Goal: Use online tool/utility: Utilize a website feature to perform a specific function

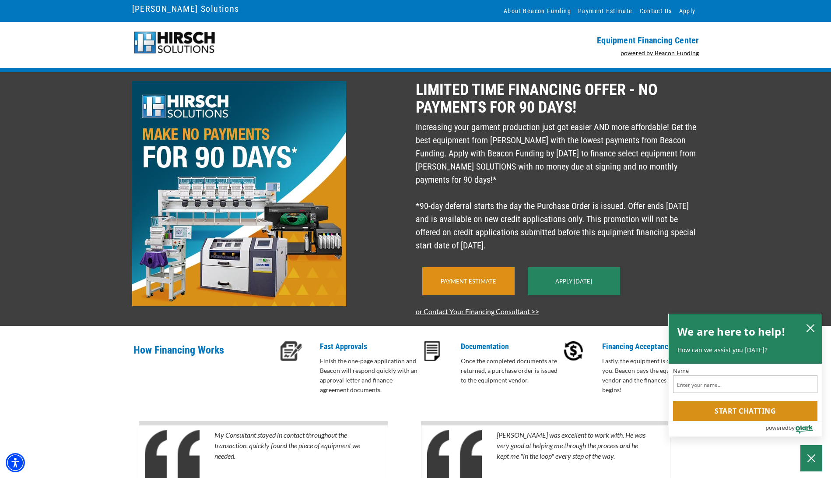
click at [472, 290] on div "Payment Estimate" at bounding box center [468, 281] width 92 height 28
click at [478, 285] on link "Payment Estimate" at bounding box center [469, 281] width 56 height 7
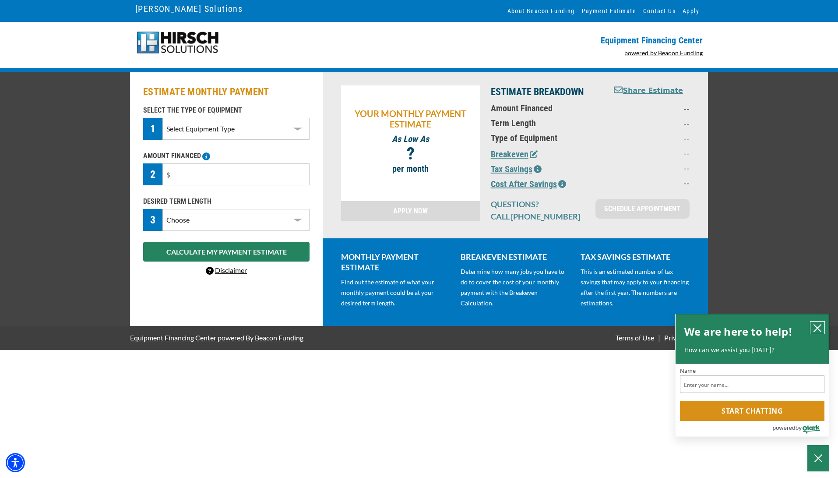
click at [818, 327] on icon "close chatbox" at bounding box center [817, 327] width 7 height 7
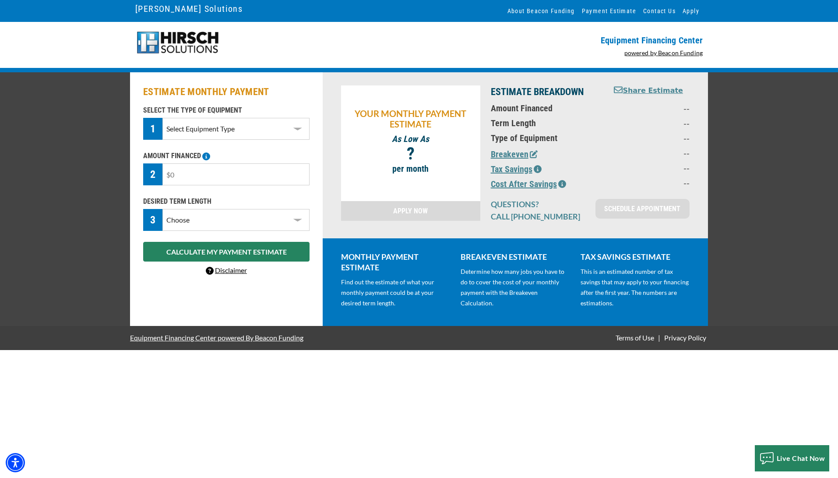
click at [222, 174] on input "text" at bounding box center [235, 174] width 147 height 22
drag, startPoint x: 222, startPoint y: 174, endPoint x: 103, endPoint y: 161, distance: 119.8
click at [104, 161] on div "ESTIMATE MONTHLY PAYMENT SELECT THE TYPE OF EQUIPMENT 1 Select Equipment Type D…" at bounding box center [419, 198] width 838 height 253
type input "$50,000"
click at [190, 227] on select "Choose 36 Months 48 Months 60 Months" at bounding box center [235, 220] width 147 height 22
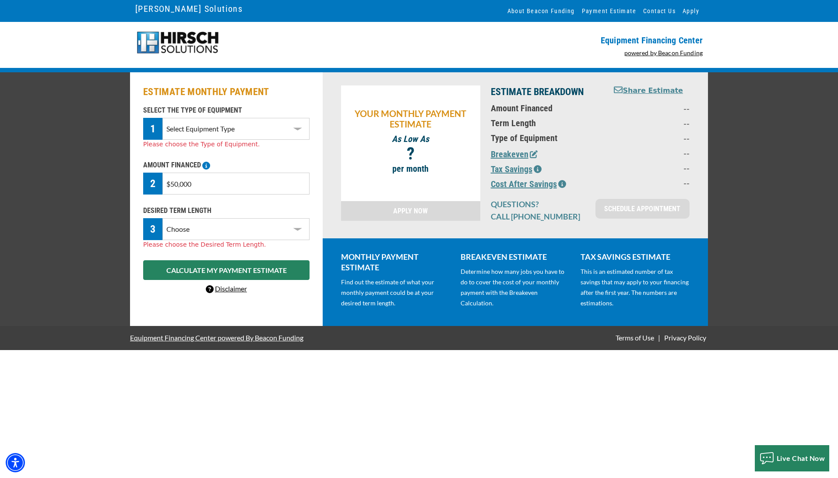
select select "60"
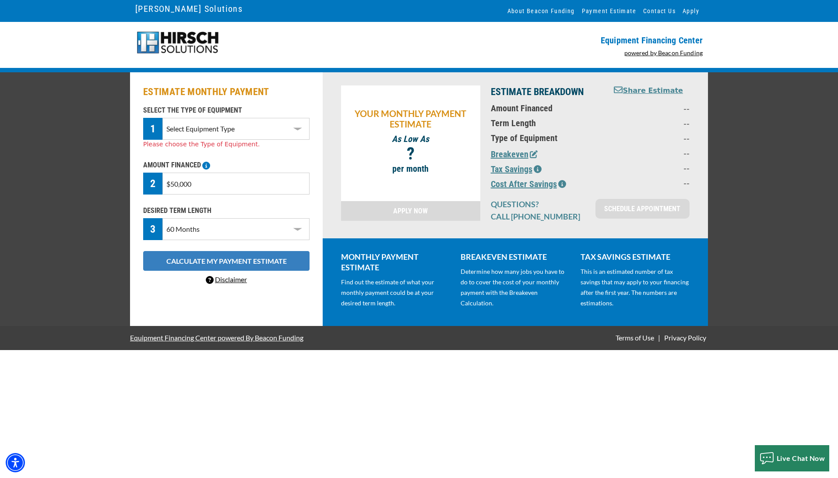
click at [193, 265] on button "CALCULATE MY PAYMENT ESTIMATE" at bounding box center [226, 261] width 166 height 20
click at [193, 261] on button "CALCULATE MY PAYMENT ESTIMATE" at bounding box center [226, 261] width 166 height 20
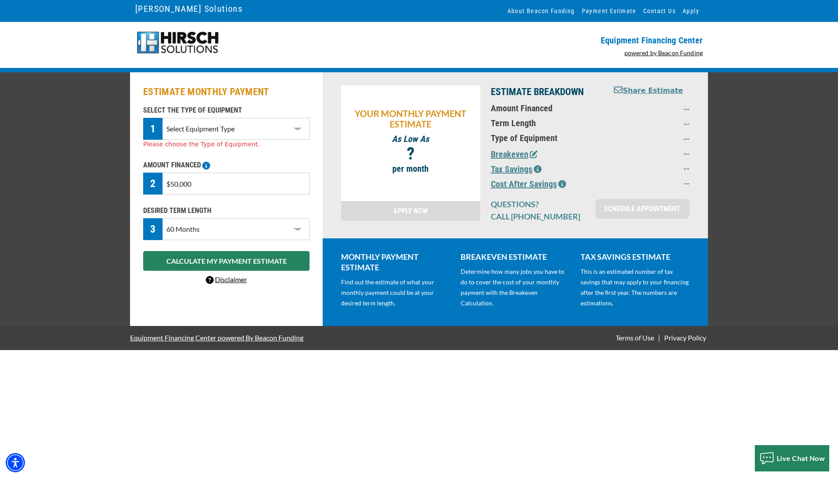
click at [216, 136] on select "Select Equipment Type DTG Printing Embroidery Screen Printing Software and Auto…" at bounding box center [235, 129] width 147 height 22
select select "1"
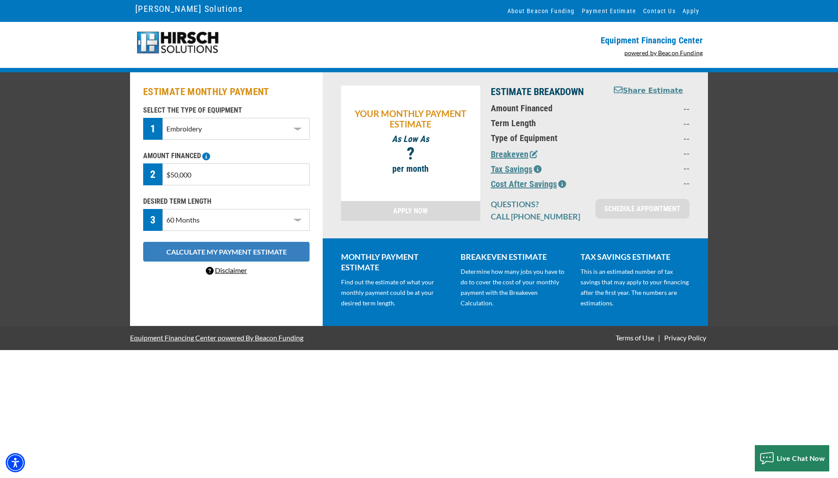
click at [195, 248] on button "CALCULATE MY PAYMENT ESTIMATE" at bounding box center [226, 252] width 166 height 20
